Goal: Transaction & Acquisition: Book appointment/travel/reservation

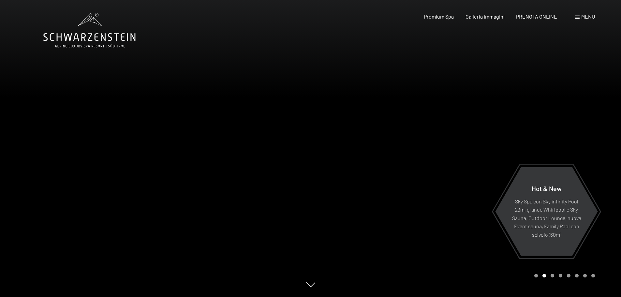
click at [585, 14] on span "Menu" at bounding box center [588, 16] width 14 height 6
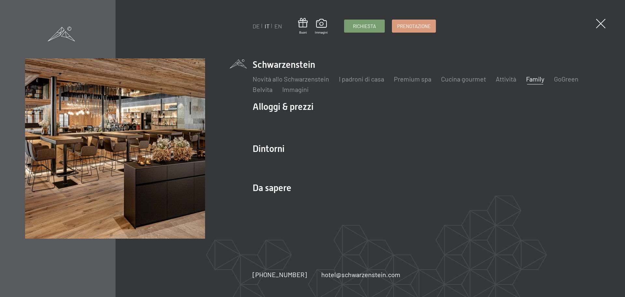
click at [541, 78] on link "Family" at bounding box center [535, 79] width 18 height 8
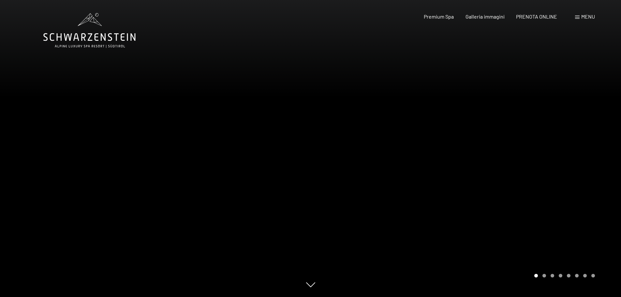
click at [593, 162] on div at bounding box center [465, 148] width 310 height 297
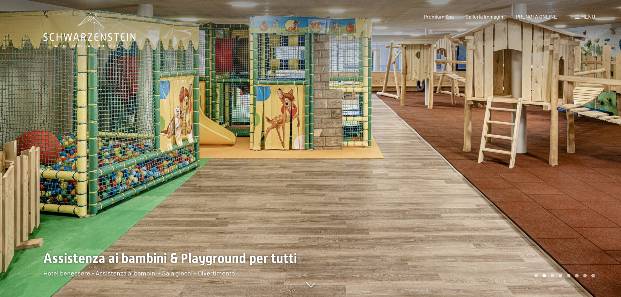
click at [593, 162] on div at bounding box center [465, 148] width 310 height 297
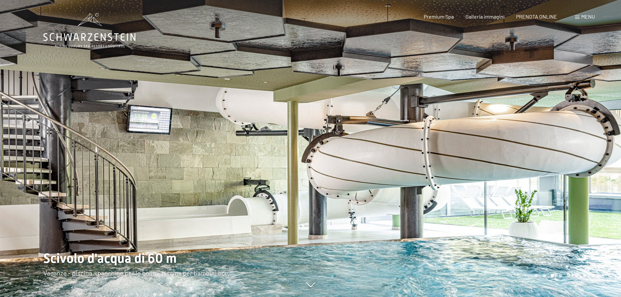
click at [593, 162] on div at bounding box center [465, 148] width 310 height 297
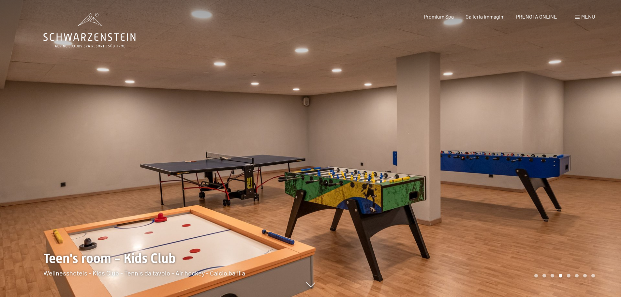
click at [593, 162] on div at bounding box center [465, 148] width 310 height 297
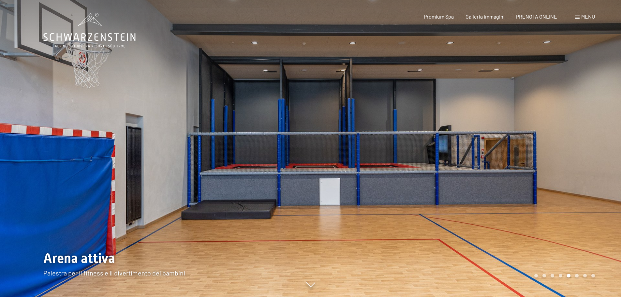
click at [593, 162] on div at bounding box center [465, 148] width 310 height 297
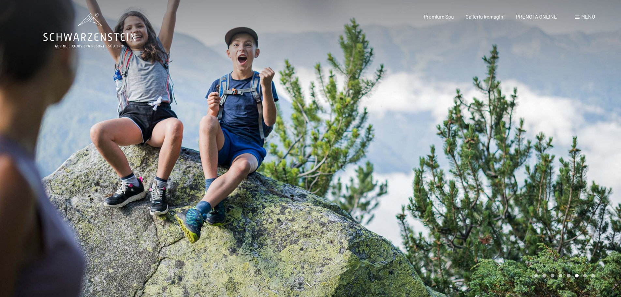
click at [593, 162] on div at bounding box center [465, 148] width 310 height 297
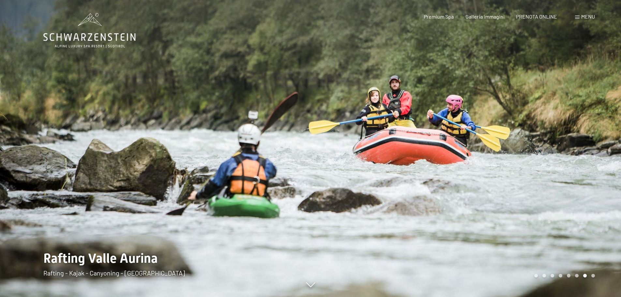
click at [593, 162] on div at bounding box center [465, 148] width 310 height 297
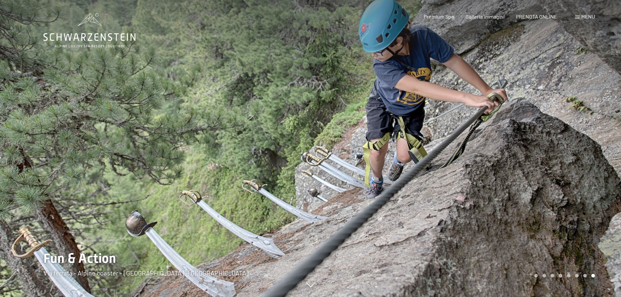
click at [593, 162] on div at bounding box center [465, 148] width 310 height 297
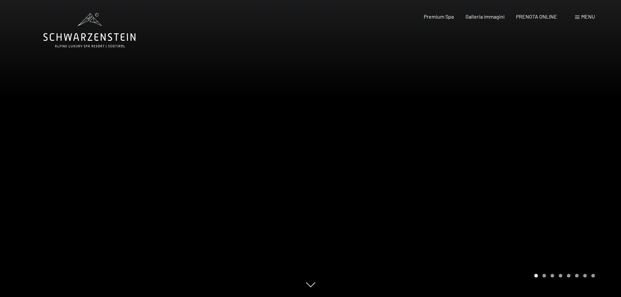
click at [593, 162] on div at bounding box center [465, 148] width 310 height 297
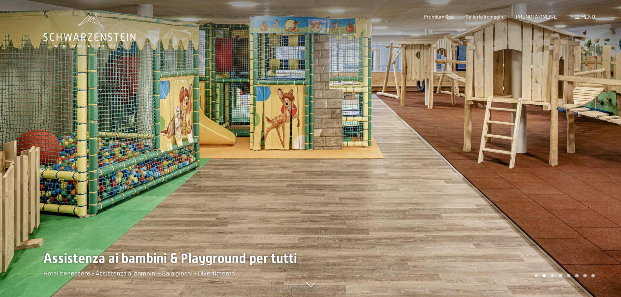
click at [593, 162] on div at bounding box center [465, 148] width 310 height 297
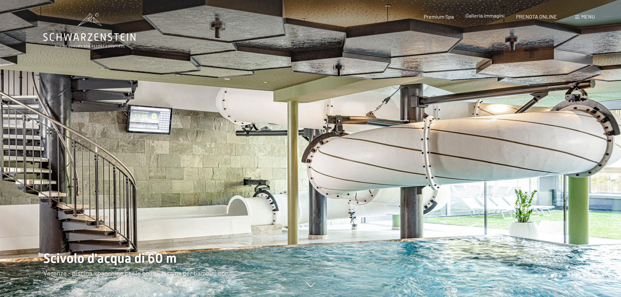
click at [487, 15] on span "Galleria immagini" at bounding box center [484, 15] width 39 height 6
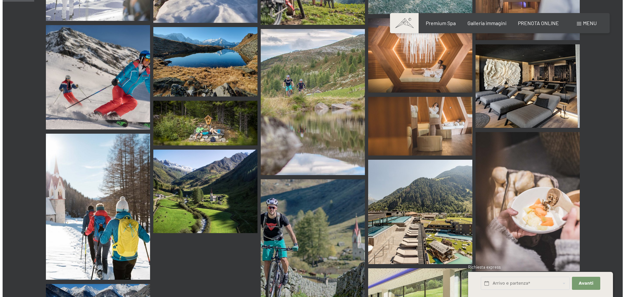
scroll to position [423, 0]
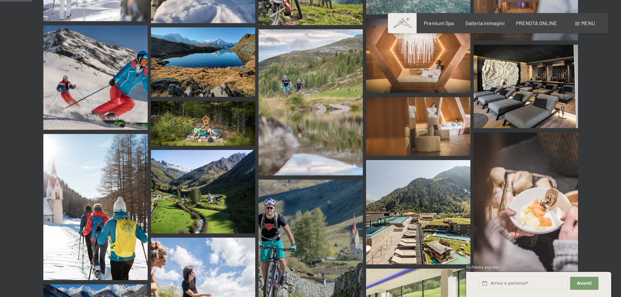
click at [586, 23] on span "Menu" at bounding box center [588, 23] width 14 height 6
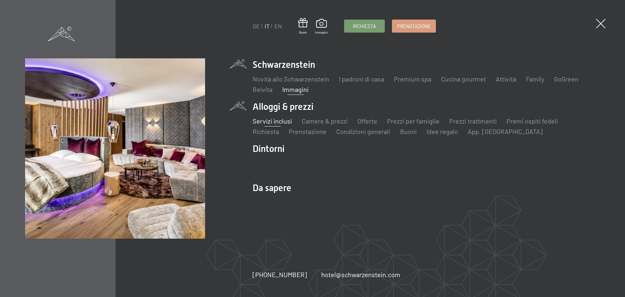
click at [284, 120] on link "Servizi inclusi" at bounding box center [272, 121] width 39 height 8
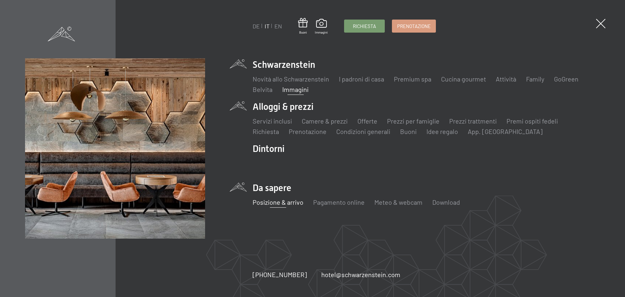
click at [277, 205] on link "Posizione & arrivo" at bounding box center [278, 202] width 51 height 8
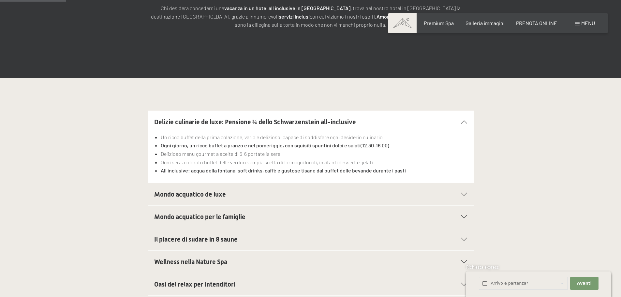
scroll to position [163, 0]
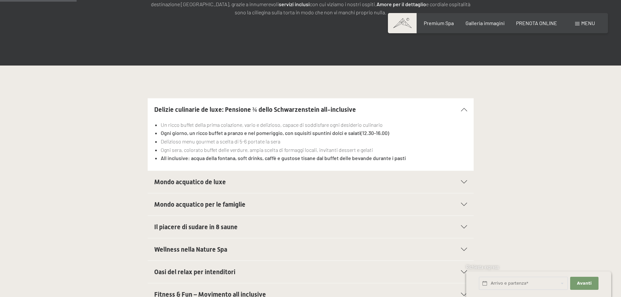
click at [198, 181] on span "Mondo acquatico de luxe" at bounding box center [190, 182] width 72 height 8
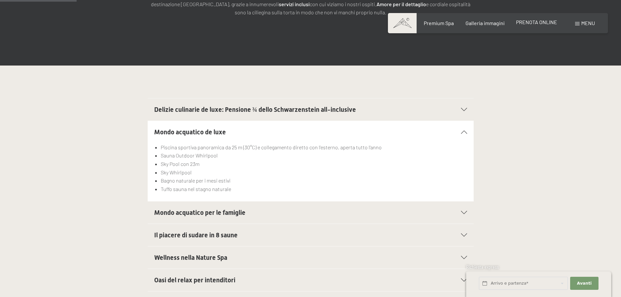
click at [546, 23] on span "PRENOTA ONLINE" at bounding box center [536, 22] width 41 height 6
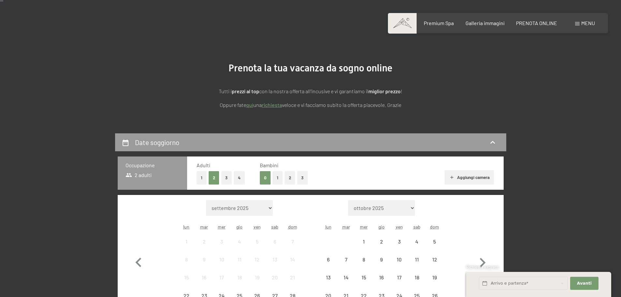
scroll to position [65, 0]
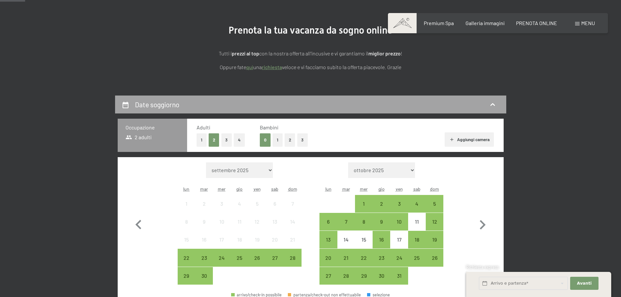
click at [499, 105] on div "Date soggiorno" at bounding box center [311, 104] width 378 height 9
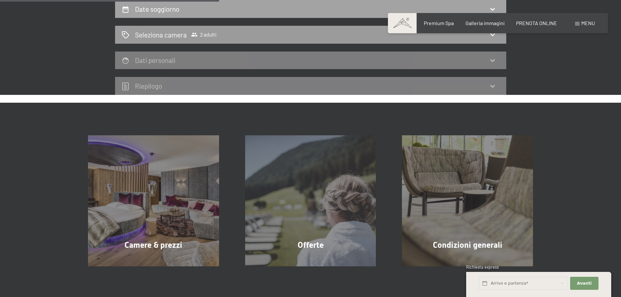
scroll to position [95, 0]
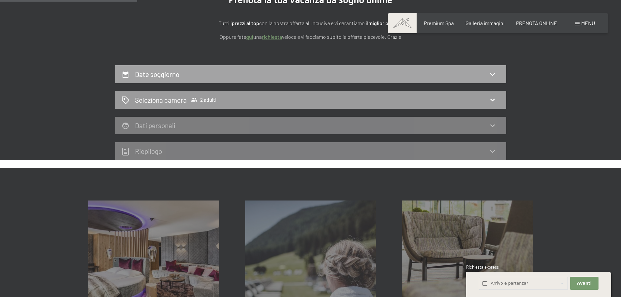
click at [493, 72] on icon at bounding box center [492, 74] width 8 height 8
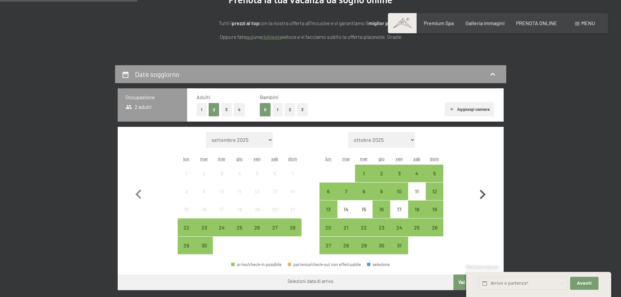
click at [486, 192] on icon "button" at bounding box center [482, 194] width 19 height 19
select select "2025-10-01"
select select "2025-11-01"
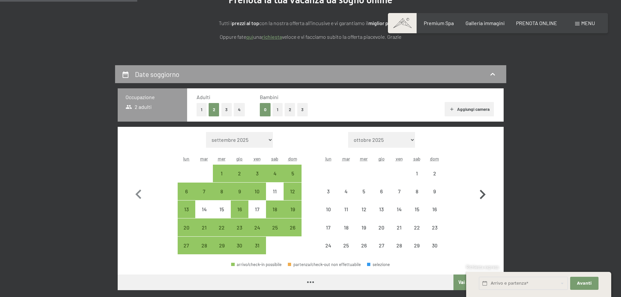
click at [486, 192] on icon "button" at bounding box center [482, 194] width 19 height 19
select select "2025-11-01"
select select "2025-12-01"
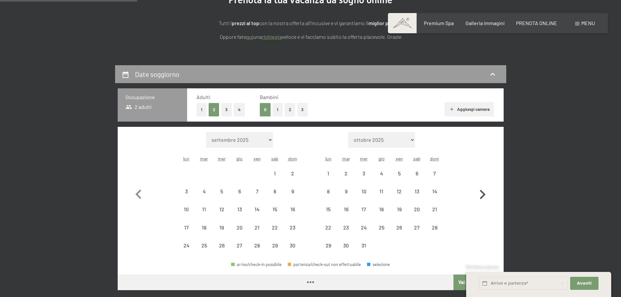
click at [486, 192] on icon "button" at bounding box center [482, 194] width 19 height 19
select select "2025-12-01"
select select "2026-01-01"
click at [486, 192] on icon "button" at bounding box center [482, 194] width 19 height 19
select select "2026-01-01"
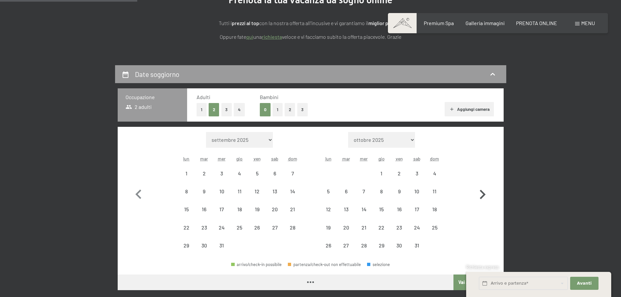
select select "2026-02-01"
click at [486, 192] on icon "button" at bounding box center [482, 194] width 19 height 19
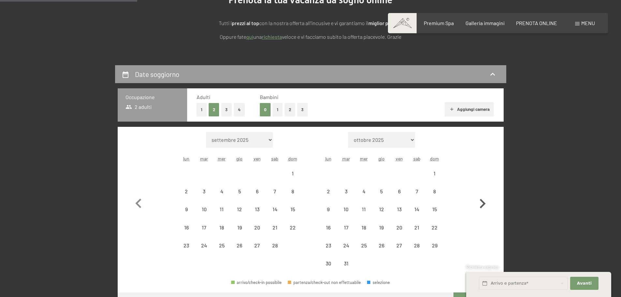
click at [486, 192] on button "button" at bounding box center [482, 202] width 19 height 140
select select "2026-03-01"
select select "2026-04-01"
select select "2026-03-01"
select select "2026-04-01"
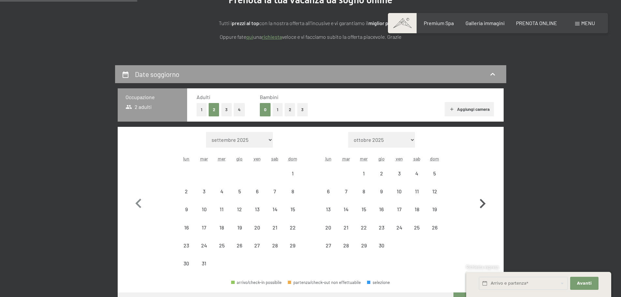
select select "2026-03-01"
select select "2026-04-01"
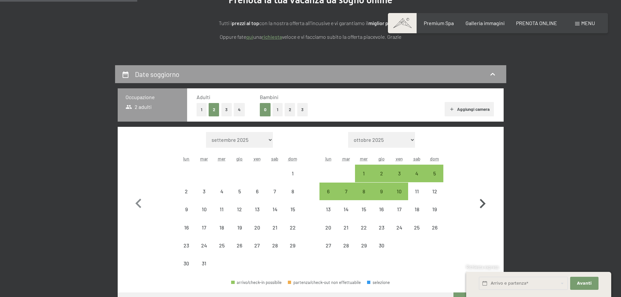
click at [486, 192] on button "button" at bounding box center [482, 202] width 19 height 140
select select "2026-04-01"
select select "2026-05-01"
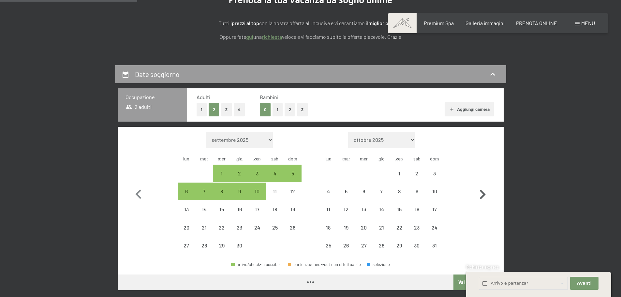
select select "2026-04-01"
select select "2026-05-01"
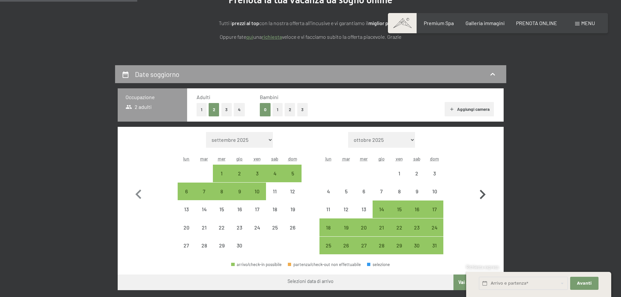
click at [479, 196] on icon "button" at bounding box center [482, 194] width 19 height 19
select select "2026-05-01"
select select "2026-06-01"
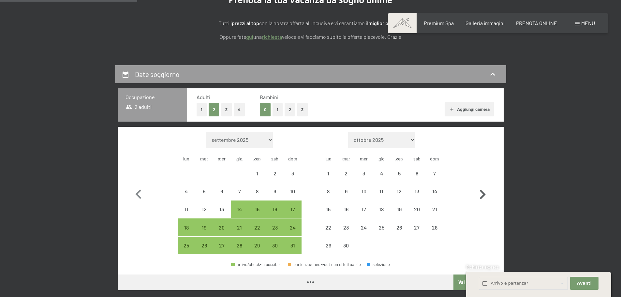
select select "2026-05-01"
select select "2026-06-01"
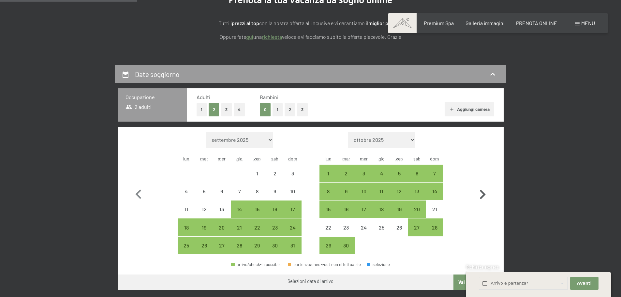
click at [479, 196] on icon "button" at bounding box center [482, 194] width 19 height 19
select select "2026-06-01"
select select "2026-07-01"
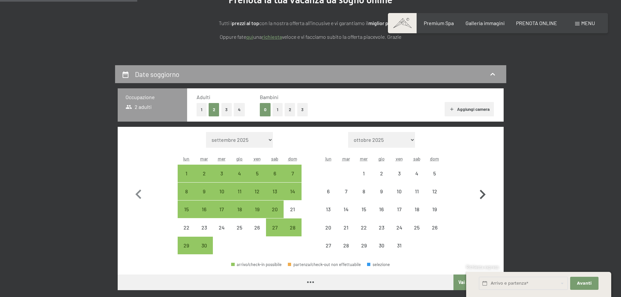
select select "2026-06-01"
select select "2026-07-01"
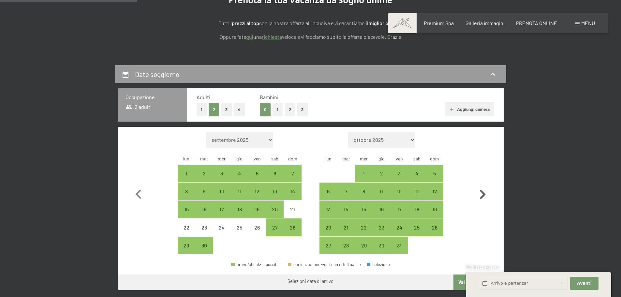
click at [479, 196] on icon "button" at bounding box center [482, 194] width 19 height 19
select select "2026-07-01"
select select "2026-08-01"
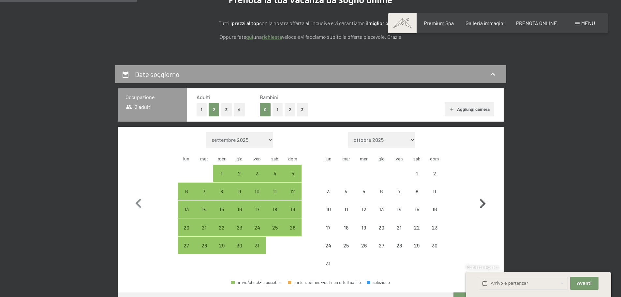
select select "2026-07-01"
select select "2026-08-01"
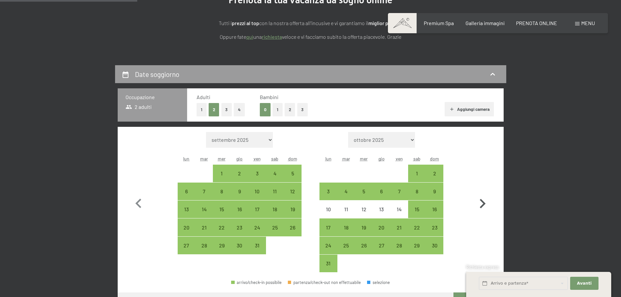
click at [479, 196] on icon "button" at bounding box center [482, 203] width 19 height 19
select select "2026-08-01"
select select "2026-09-01"
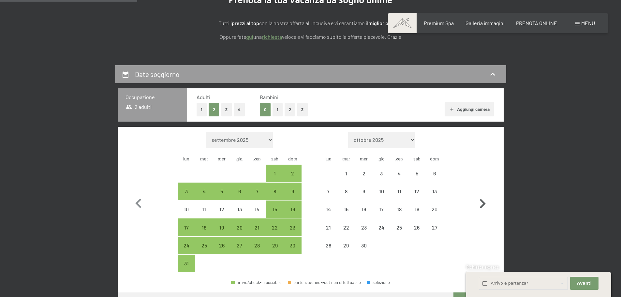
select select "2026-08-01"
select select "2026-09-01"
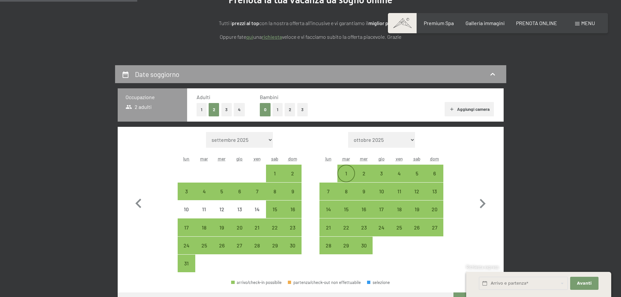
click at [345, 170] on div "1" at bounding box center [346, 173] width 16 height 16
select select "2026-08-01"
select select "2026-09-01"
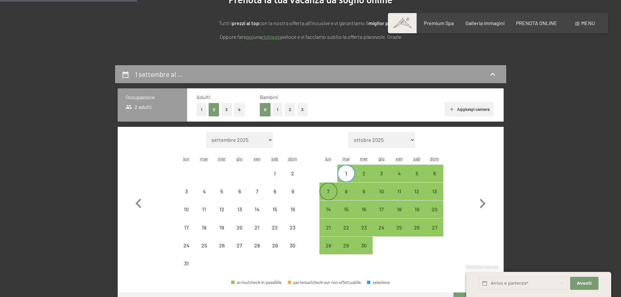
click at [332, 194] on div "7" at bounding box center [328, 197] width 16 height 16
select select "2026-08-01"
select select "2026-09-01"
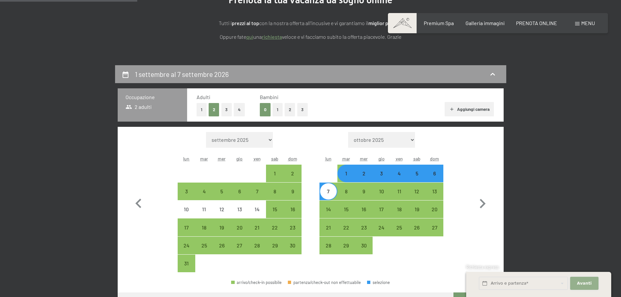
click at [592, 282] on button "Avanti Nascondere i campi dell'indirizzo" at bounding box center [584, 283] width 28 height 13
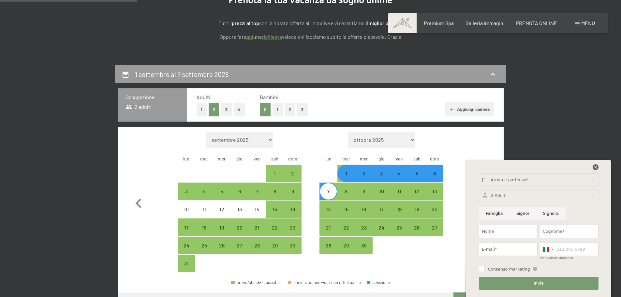
click at [595, 166] on icon at bounding box center [595, 167] width 6 height 6
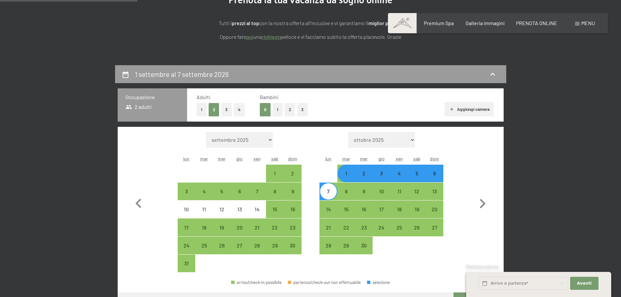
click at [279, 109] on button "1" at bounding box center [277, 109] width 10 height 13
select select "2026-08-01"
select select "2026-09-01"
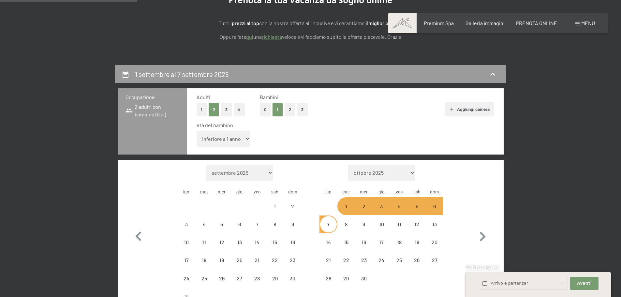
select select "2026-08-01"
select select "2026-09-01"
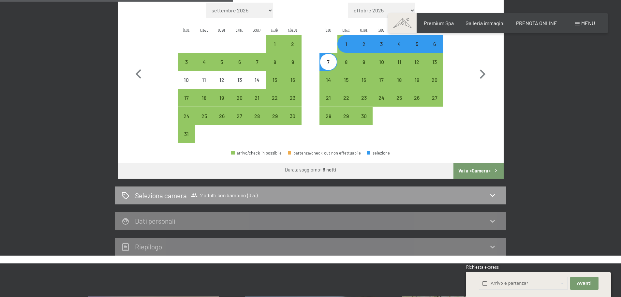
scroll to position [258, 0]
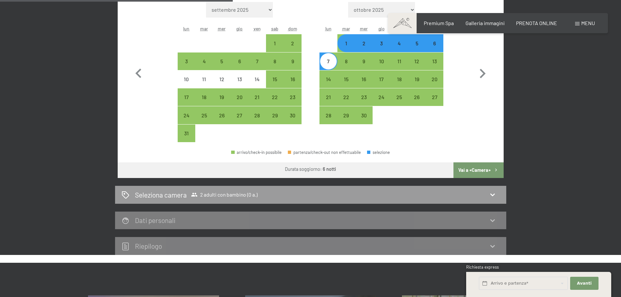
click at [477, 169] on button "Vai a «Camera»" at bounding box center [478, 170] width 50 height 16
select select "2026-08-01"
select select "2026-09-01"
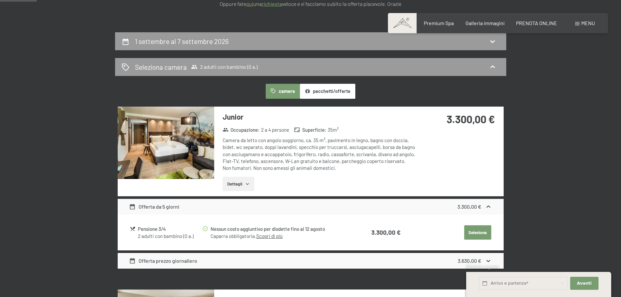
scroll to position [128, 0]
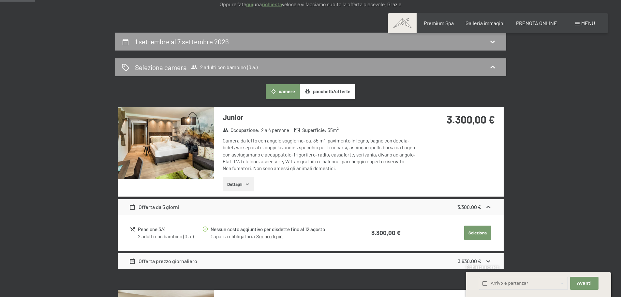
click at [167, 259] on div "Offerta prezzo giornaliero" at bounding box center [163, 261] width 68 height 8
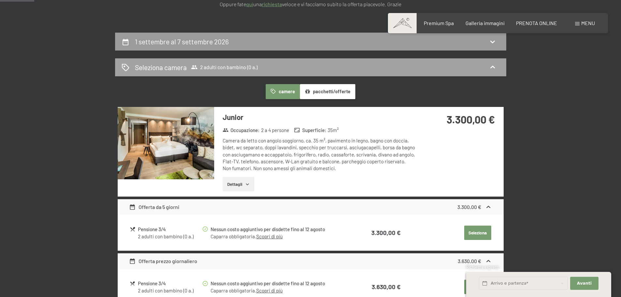
click at [223, 66] on span "2 adulti con bambino (0 a.)" at bounding box center [224, 67] width 66 height 7
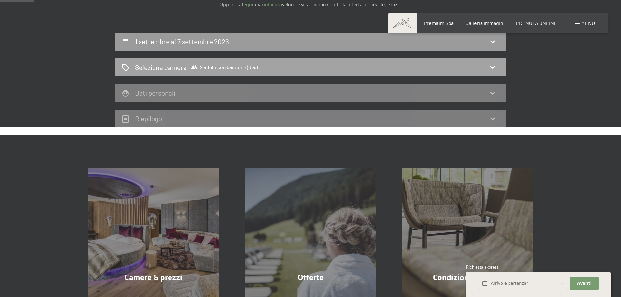
click at [499, 64] on div "Seleziona camera 2 adulti con bambino (0 a.)" at bounding box center [311, 67] width 378 height 9
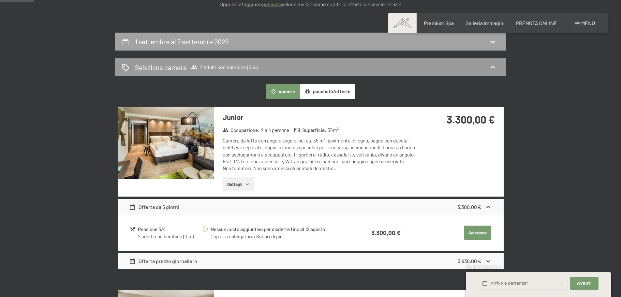
click at [494, 39] on icon at bounding box center [492, 42] width 8 height 8
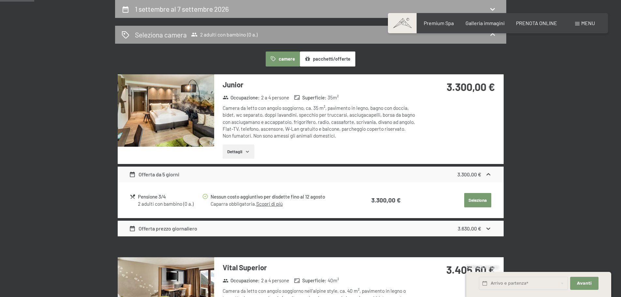
select select "2026-08-01"
select select "2026-09-01"
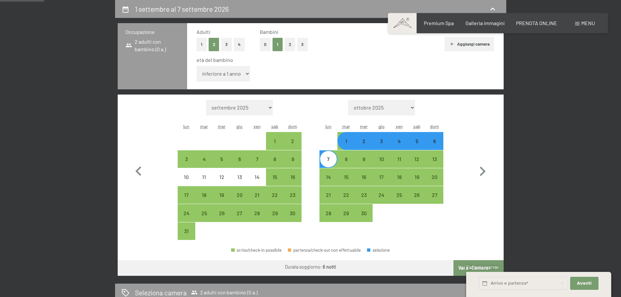
click at [244, 72] on select "inferiore a 1 anno 1 anno 2 anni 3 anni 4 anni 5 anni 6 anni 7 anni 8 anni 9 an…" at bounding box center [223, 74] width 54 height 16
select select "6"
click at [196, 66] on select "inferiore a 1 anno 1 anno 2 anni 3 anni 4 anni 5 anni 6 anni 7 anni 8 anni 9 an…" at bounding box center [223, 74] width 54 height 16
select select "2026-08-01"
select select "2026-09-01"
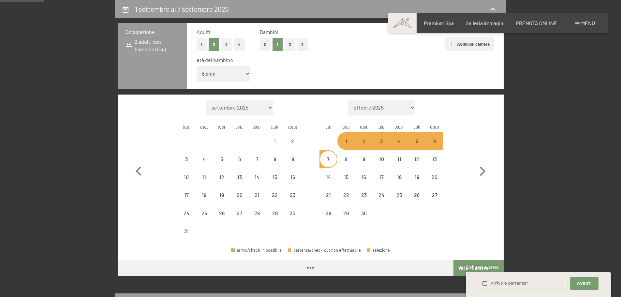
select select "2026-08-01"
select select "2026-09-01"
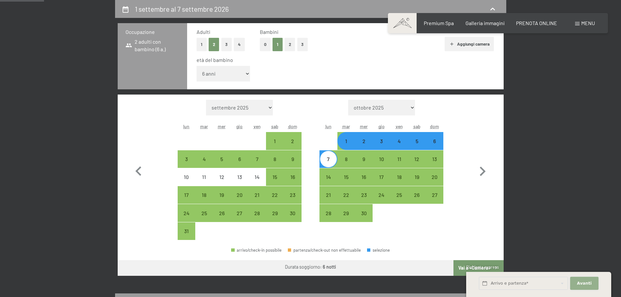
click at [591, 282] on button "Avanti Nascondere i campi dell'indirizzo" at bounding box center [584, 283] width 28 height 13
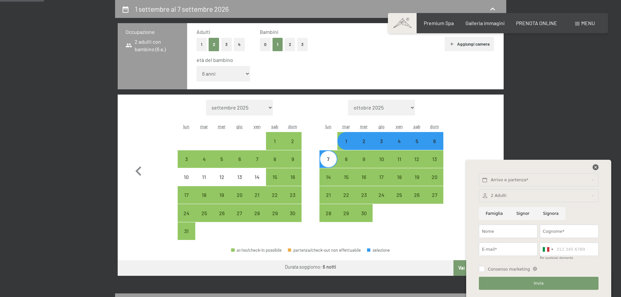
click at [596, 169] on icon at bounding box center [595, 167] width 6 height 6
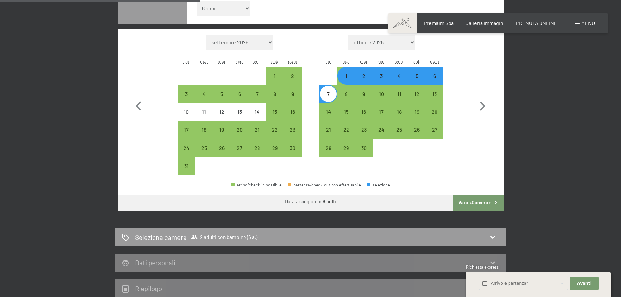
click at [479, 203] on button "Vai a «Camera»" at bounding box center [478, 203] width 50 height 16
select select "2026-08-01"
select select "2026-09-01"
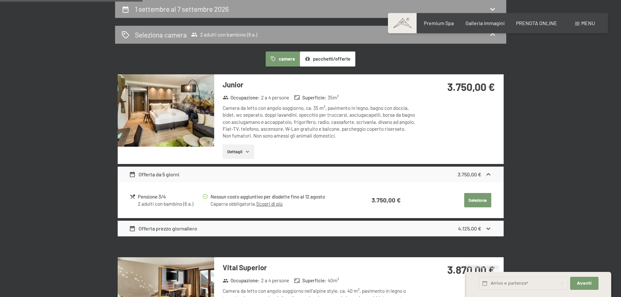
click at [240, 150] on button "Dettagli" at bounding box center [238, 151] width 32 height 14
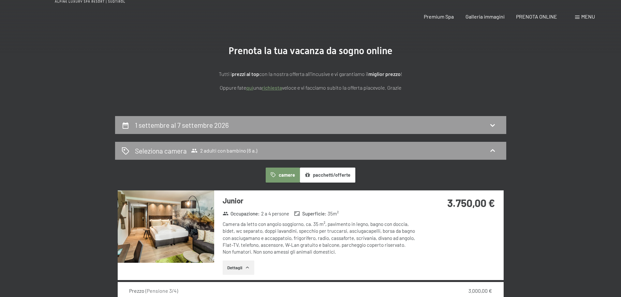
scroll to position [0, 0]
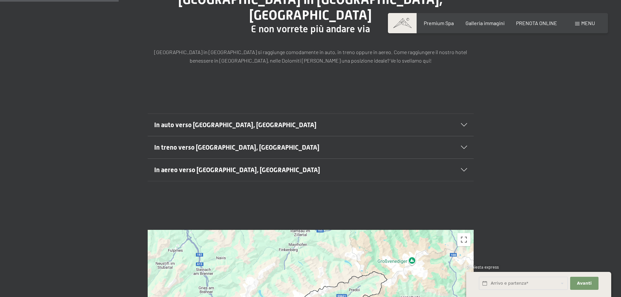
scroll to position [228, 0]
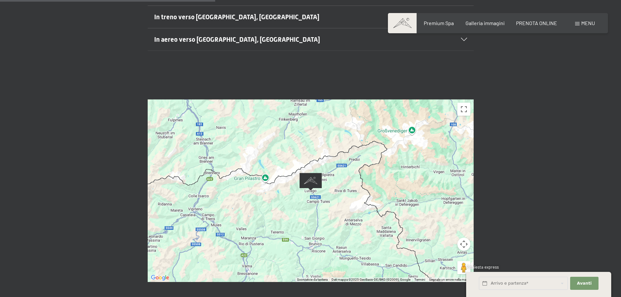
click at [330, 201] on div at bounding box center [311, 190] width 326 height 182
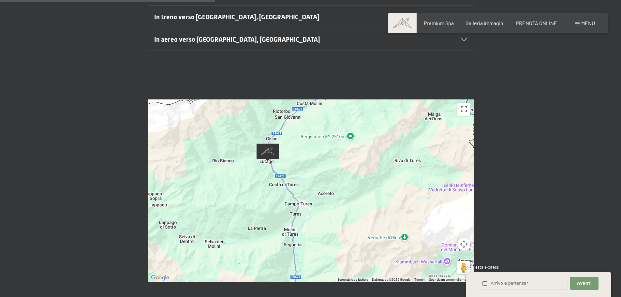
drag, startPoint x: 311, startPoint y: 166, endPoint x: 325, endPoint y: 221, distance: 56.9
click at [325, 221] on div at bounding box center [311, 190] width 326 height 182
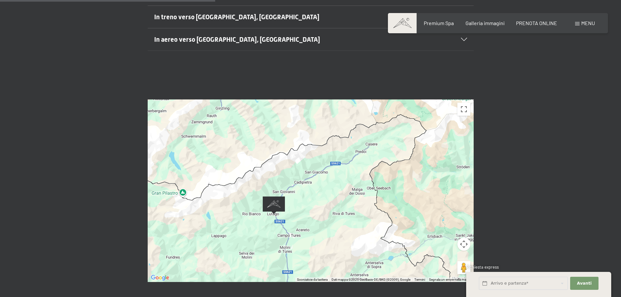
drag, startPoint x: 338, startPoint y: 168, endPoint x: 311, endPoint y: 208, distance: 47.5
click at [311, 208] on div at bounding box center [311, 190] width 326 height 182
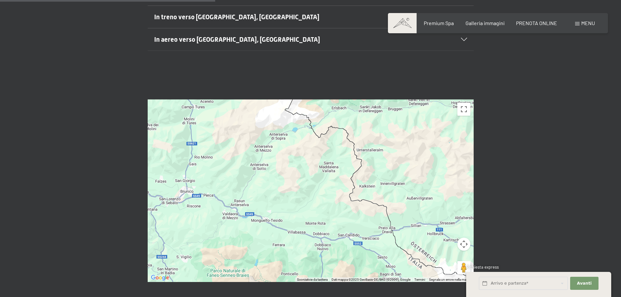
drag, startPoint x: 256, startPoint y: 209, endPoint x: 252, endPoint y: 127, distance: 82.2
click at [252, 127] on div at bounding box center [311, 190] width 326 height 182
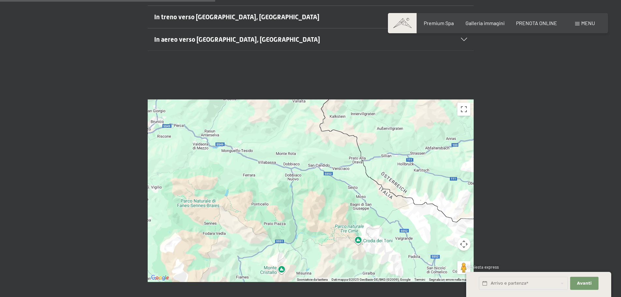
drag, startPoint x: 292, startPoint y: 215, endPoint x: 260, endPoint y: 140, distance: 81.3
click at [260, 140] on div at bounding box center [311, 190] width 326 height 182
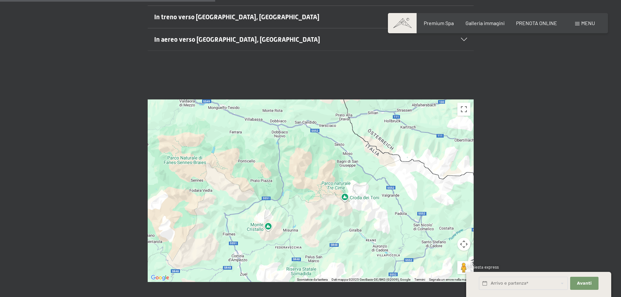
drag, startPoint x: 307, startPoint y: 211, endPoint x: 295, endPoint y: 171, distance: 41.2
click at [295, 171] on div at bounding box center [311, 190] width 326 height 182
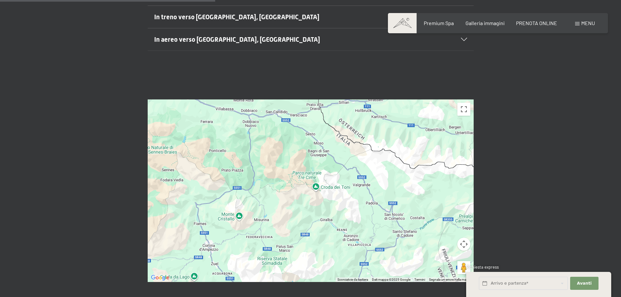
drag, startPoint x: 304, startPoint y: 204, endPoint x: 275, endPoint y: 193, distance: 31.0
click at [275, 193] on div at bounding box center [311, 190] width 326 height 182
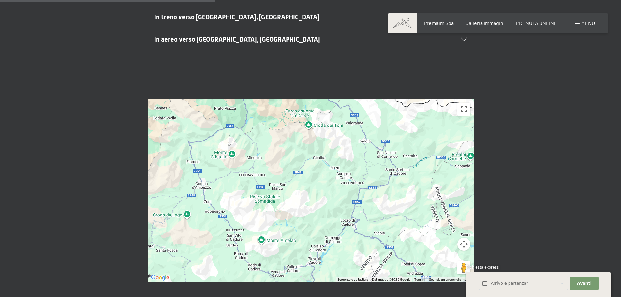
drag, startPoint x: 340, startPoint y: 227, endPoint x: 336, endPoint y: 170, distance: 56.8
click at [336, 170] on div at bounding box center [311, 190] width 326 height 182
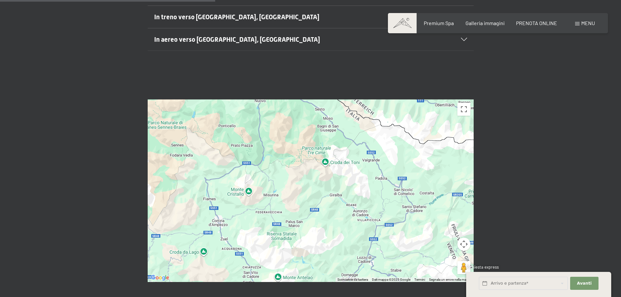
drag, startPoint x: 310, startPoint y: 191, endPoint x: 328, endPoint y: 231, distance: 43.3
click at [328, 231] on div at bounding box center [311, 190] width 326 height 182
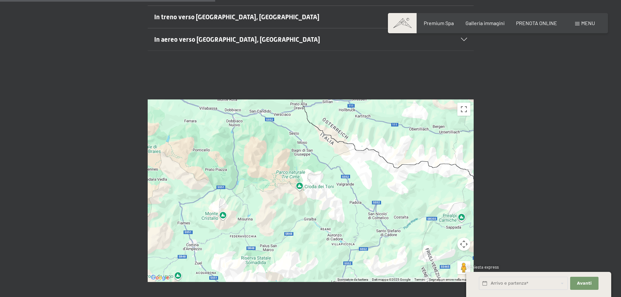
click at [294, 159] on div at bounding box center [311, 190] width 326 height 182
click at [283, 161] on span "Visualizza su Google Maps" at bounding box center [280, 163] width 50 height 5
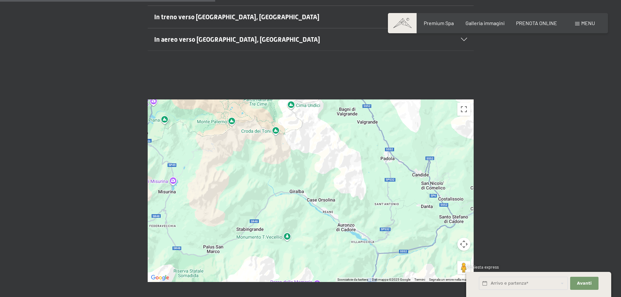
drag, startPoint x: 237, startPoint y: 180, endPoint x: 311, endPoint y: 176, distance: 74.1
click at [303, 176] on div "Parco naturale [GEOGRAPHIC_DATA] Parco naturale [GEOGRAPHIC_DATA] BZ [GEOGRAPHI…" at bounding box center [311, 190] width 326 height 182
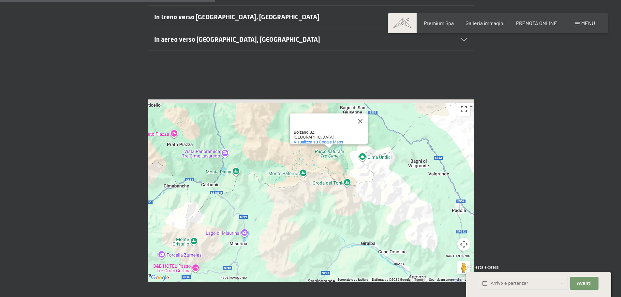
drag, startPoint x: 309, startPoint y: 197, endPoint x: 339, endPoint y: 218, distance: 35.8
click at [339, 218] on div "Parco naturale [GEOGRAPHIC_DATA] Parco naturale [GEOGRAPHIC_DATA] BZ [GEOGRAPHI…" at bounding box center [311, 190] width 326 height 182
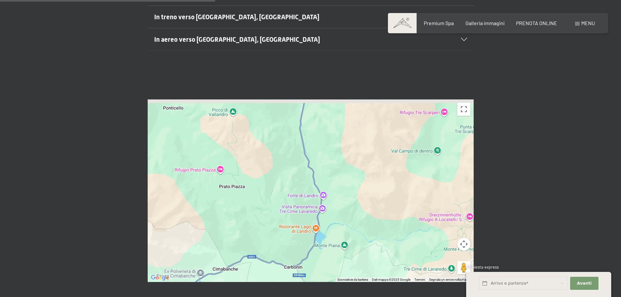
drag, startPoint x: 231, startPoint y: 172, endPoint x: 321, endPoint y: 247, distance: 117.0
click at [321, 247] on div "Parco naturale [GEOGRAPHIC_DATA] Parco naturale [GEOGRAPHIC_DATA] BZ [GEOGRAPHI…" at bounding box center [311, 190] width 326 height 182
